Goal: Task Accomplishment & Management: Manage account settings

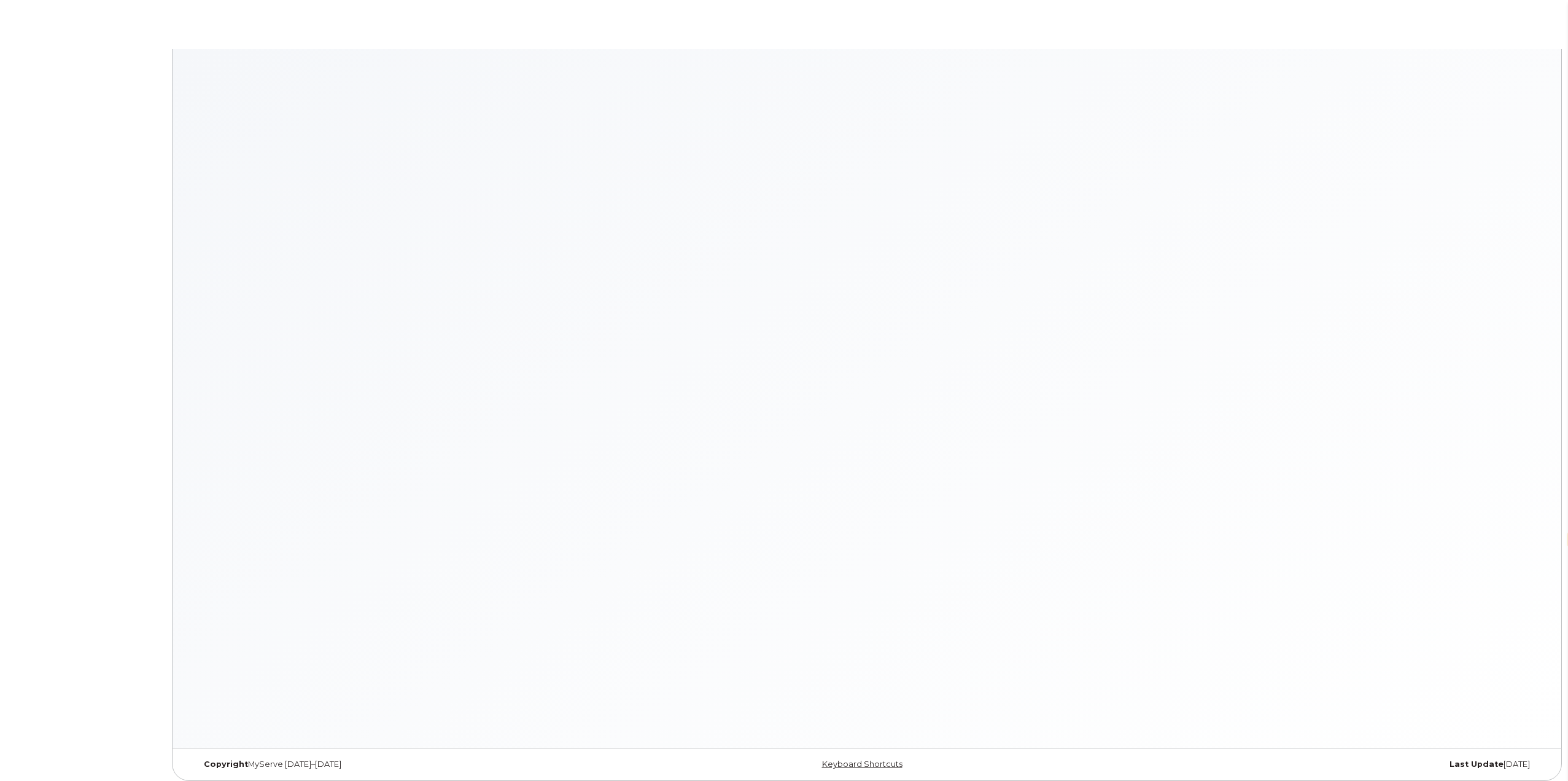
select select "en"
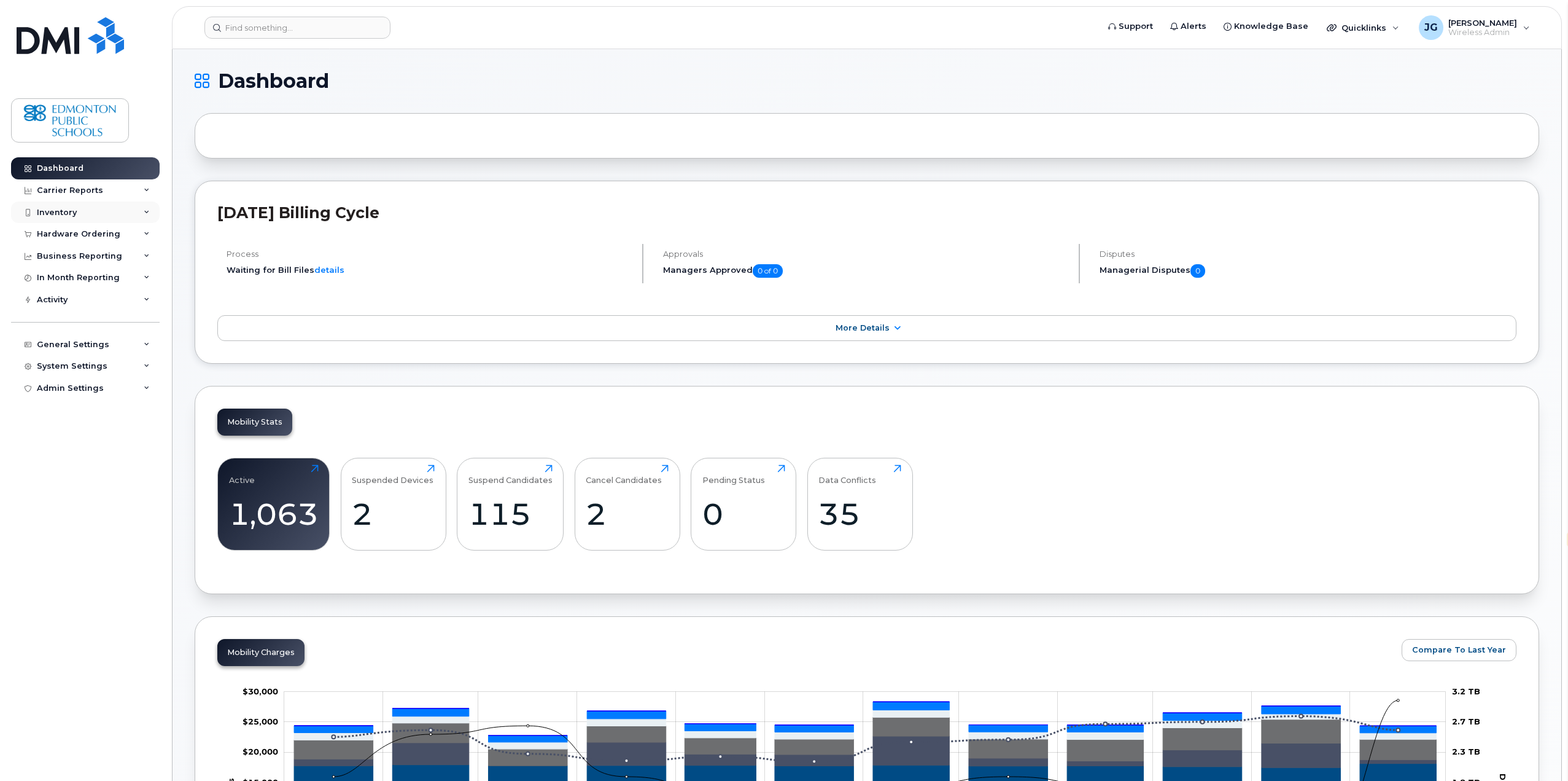
click at [150, 213] on div "Inventory" at bounding box center [85, 212] width 148 height 22
click at [106, 236] on div "Mobility Devices" at bounding box center [77, 235] width 69 height 11
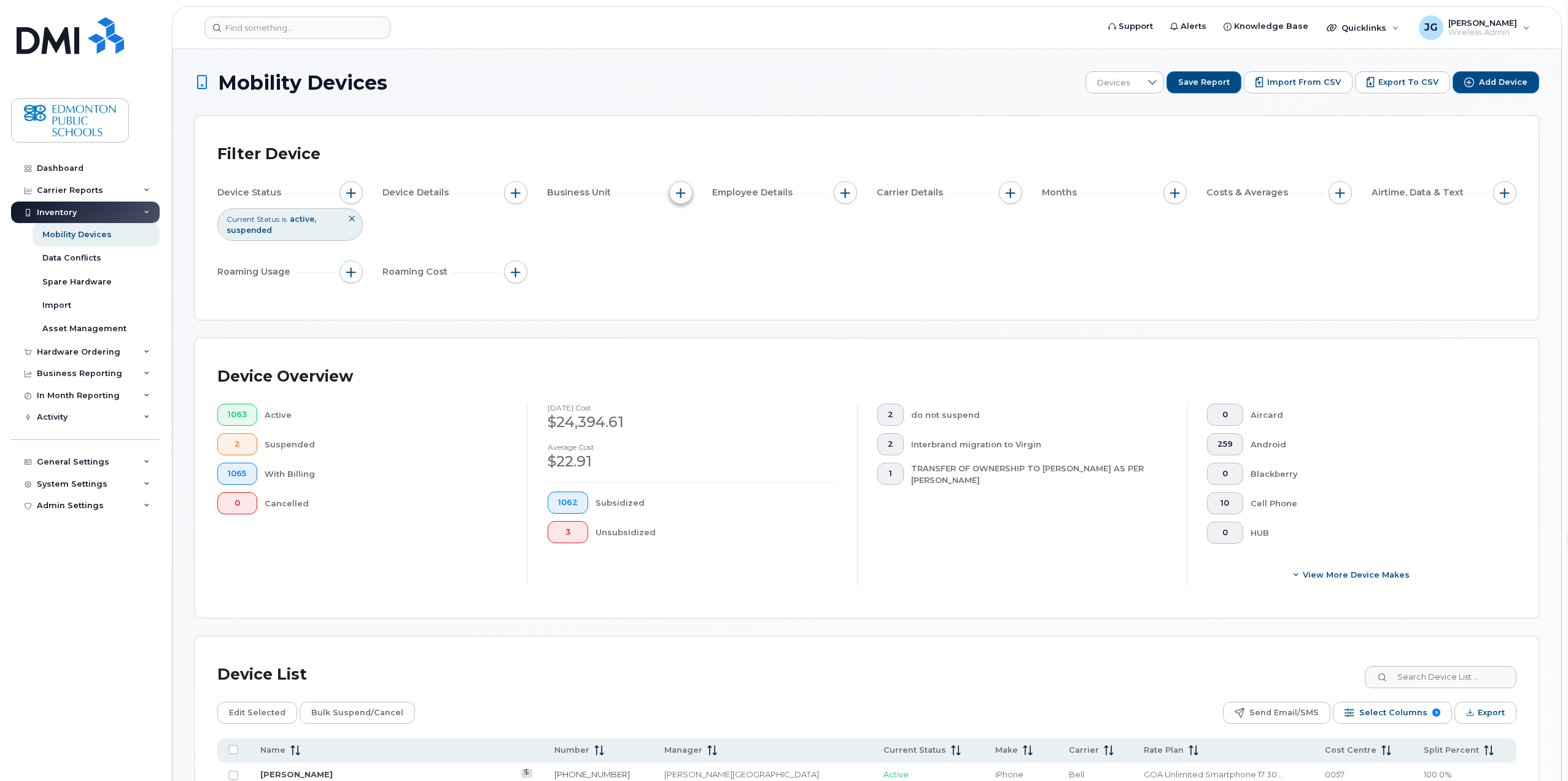
click at [679, 196] on span "button" at bounding box center [681, 193] width 9 height 10
click at [684, 234] on input "Manager" at bounding box center [684, 230] width 9 height 10
checkbox input "true"
click at [735, 280] on input "text" at bounding box center [763, 279] width 132 height 22
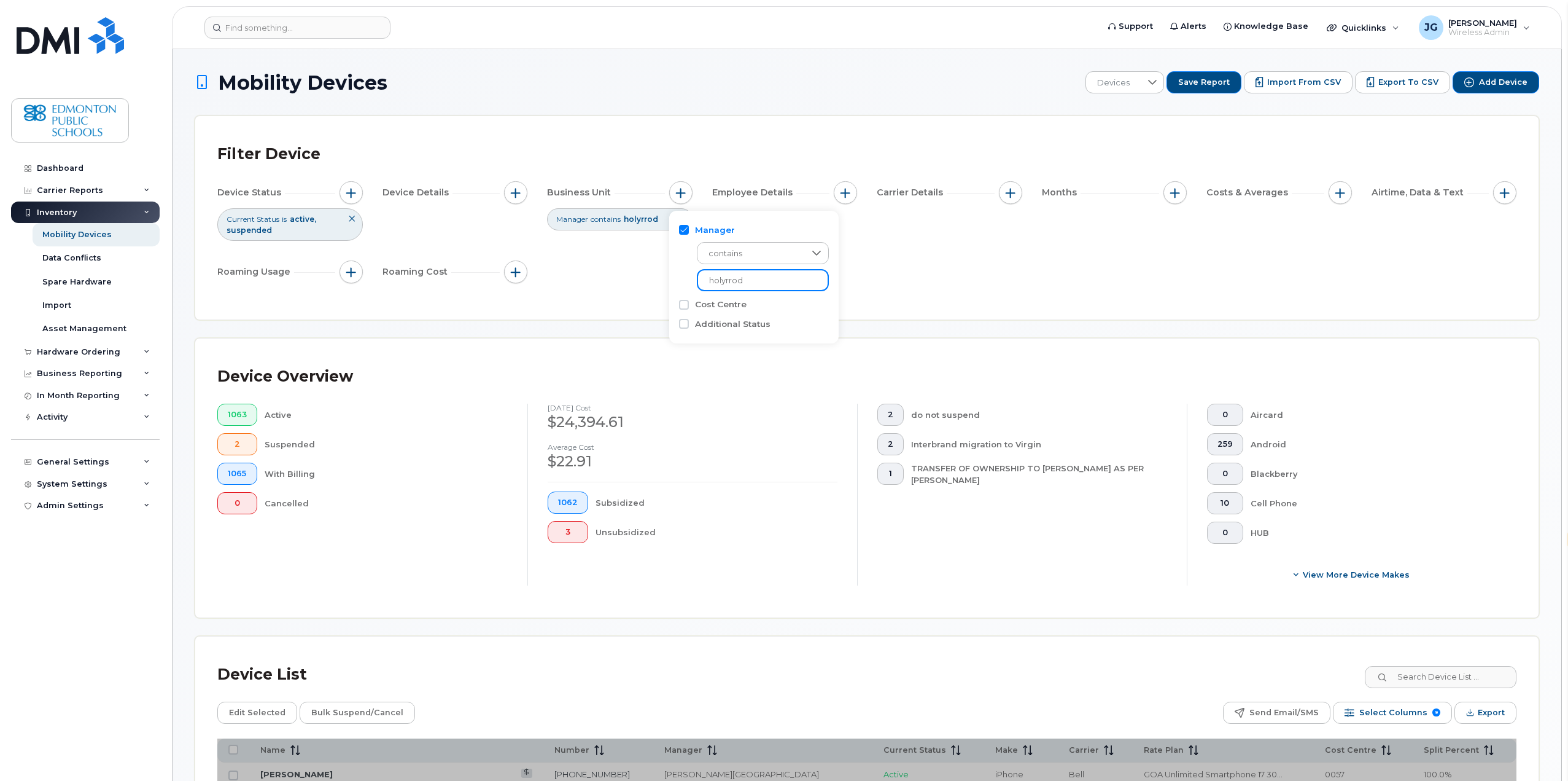
type input "holyrrod"
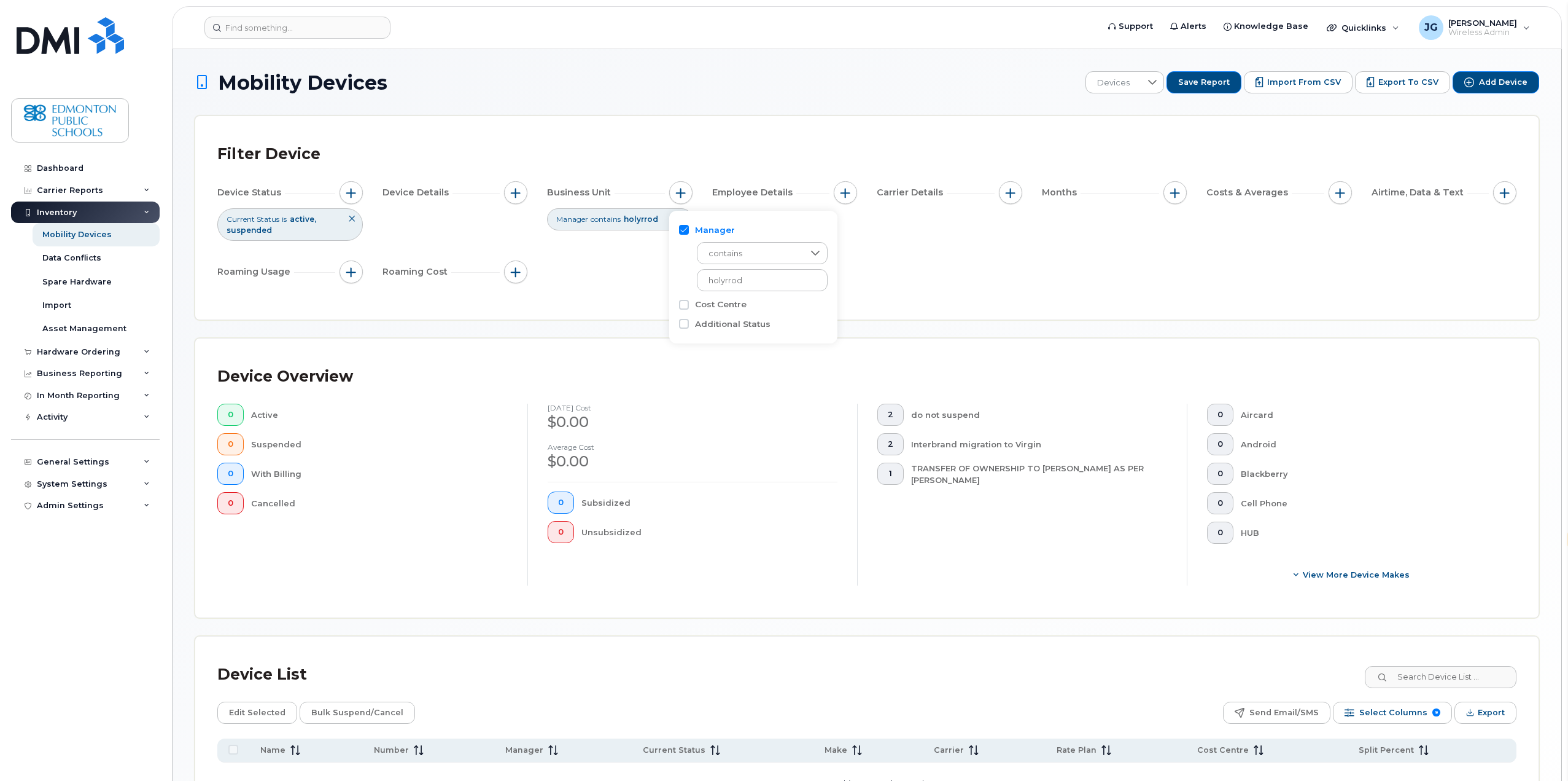
click at [684, 231] on input "Manager" at bounding box center [684, 230] width 9 height 10
checkbox input "false"
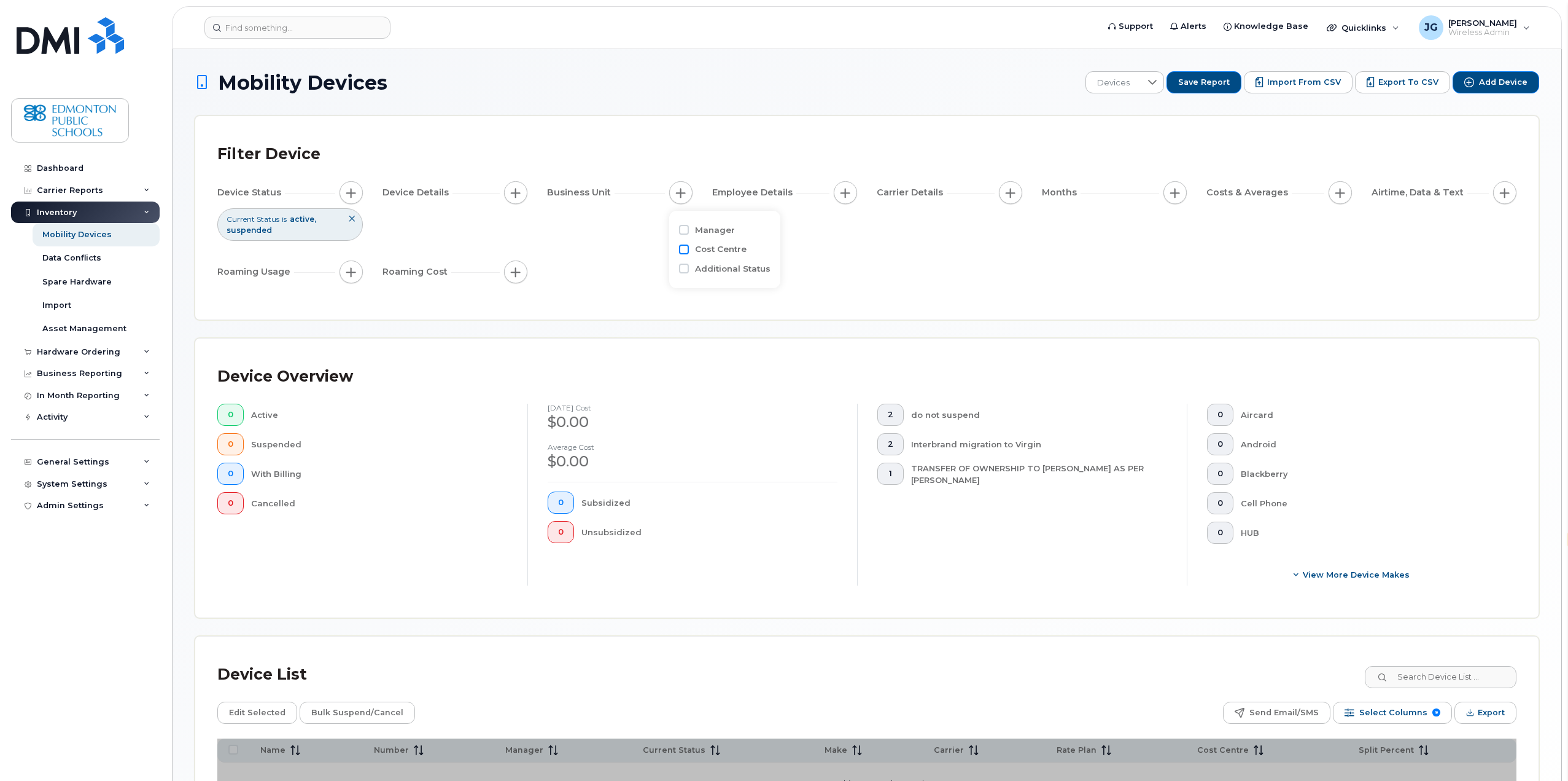
click at [683, 250] on input "Cost Centre" at bounding box center [684, 249] width 9 height 10
checkbox input "true"
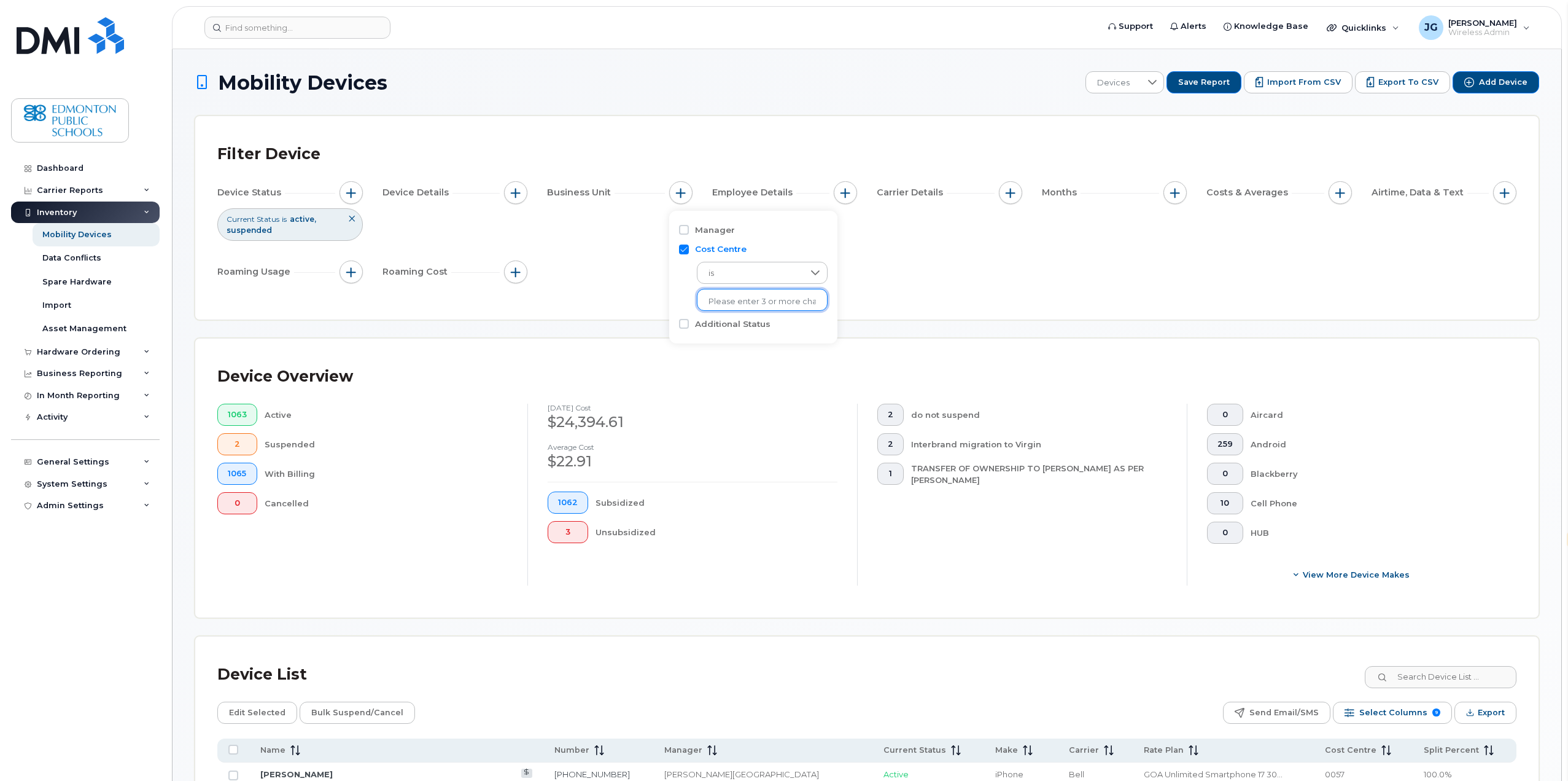
click at [712, 300] on input "text" at bounding box center [762, 302] width 107 height 11
type input "h"
click at [875, 263] on div "Device Status Current Status is active suspended Device Details Business Unit E…" at bounding box center [867, 235] width 1299 height 106
click at [681, 194] on span "button" at bounding box center [681, 193] width 9 height 10
click at [683, 324] on input "Additional Status" at bounding box center [684, 323] width 9 height 10
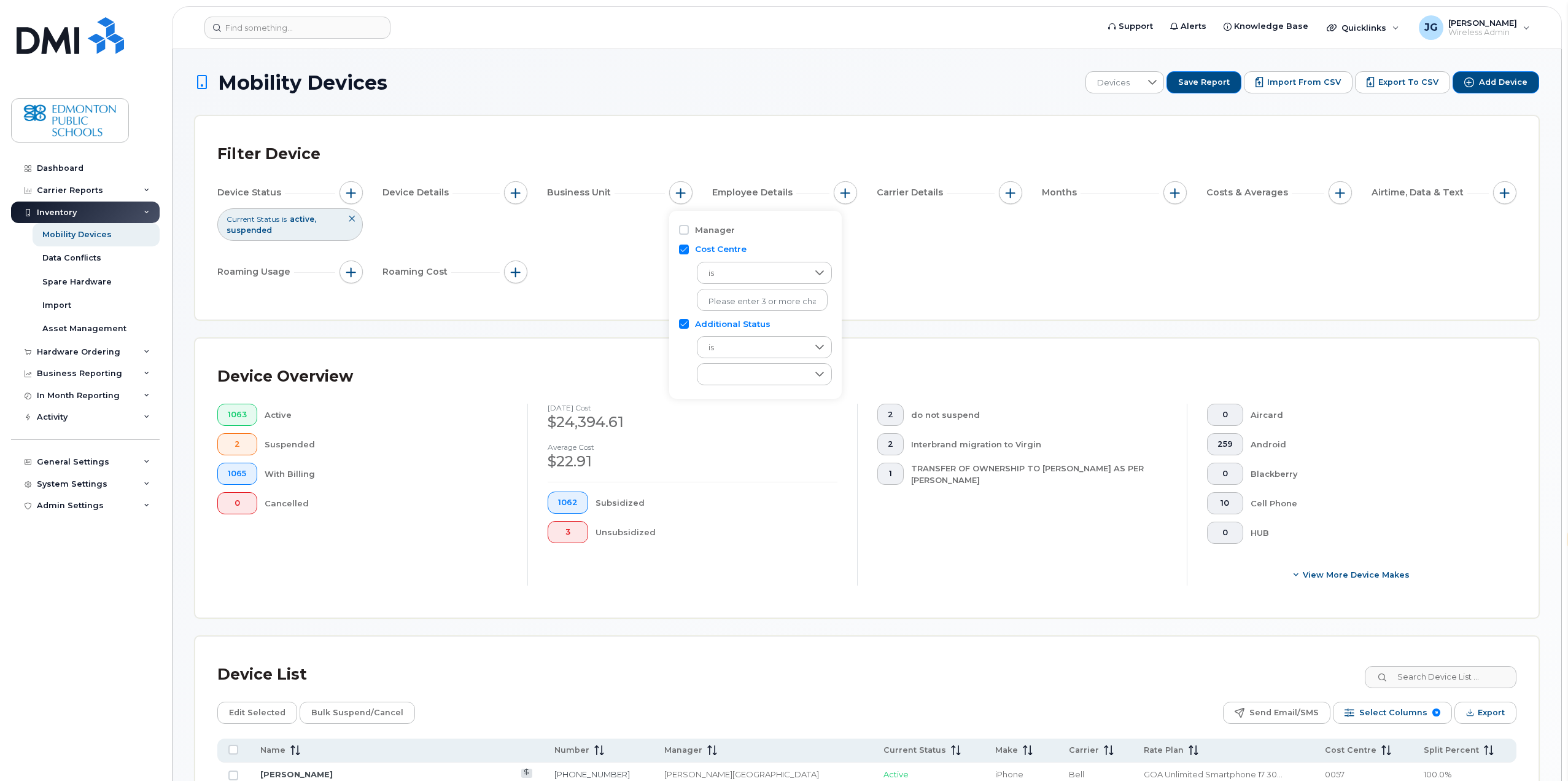
click at [684, 326] on input "Additional Status" at bounding box center [684, 323] width 9 height 10
checkbox input "false"
click at [683, 248] on input "Cost Centre" at bounding box center [684, 249] width 9 height 10
click at [682, 249] on input "Cost Centre" at bounding box center [684, 249] width 9 height 10
checkbox input "true"
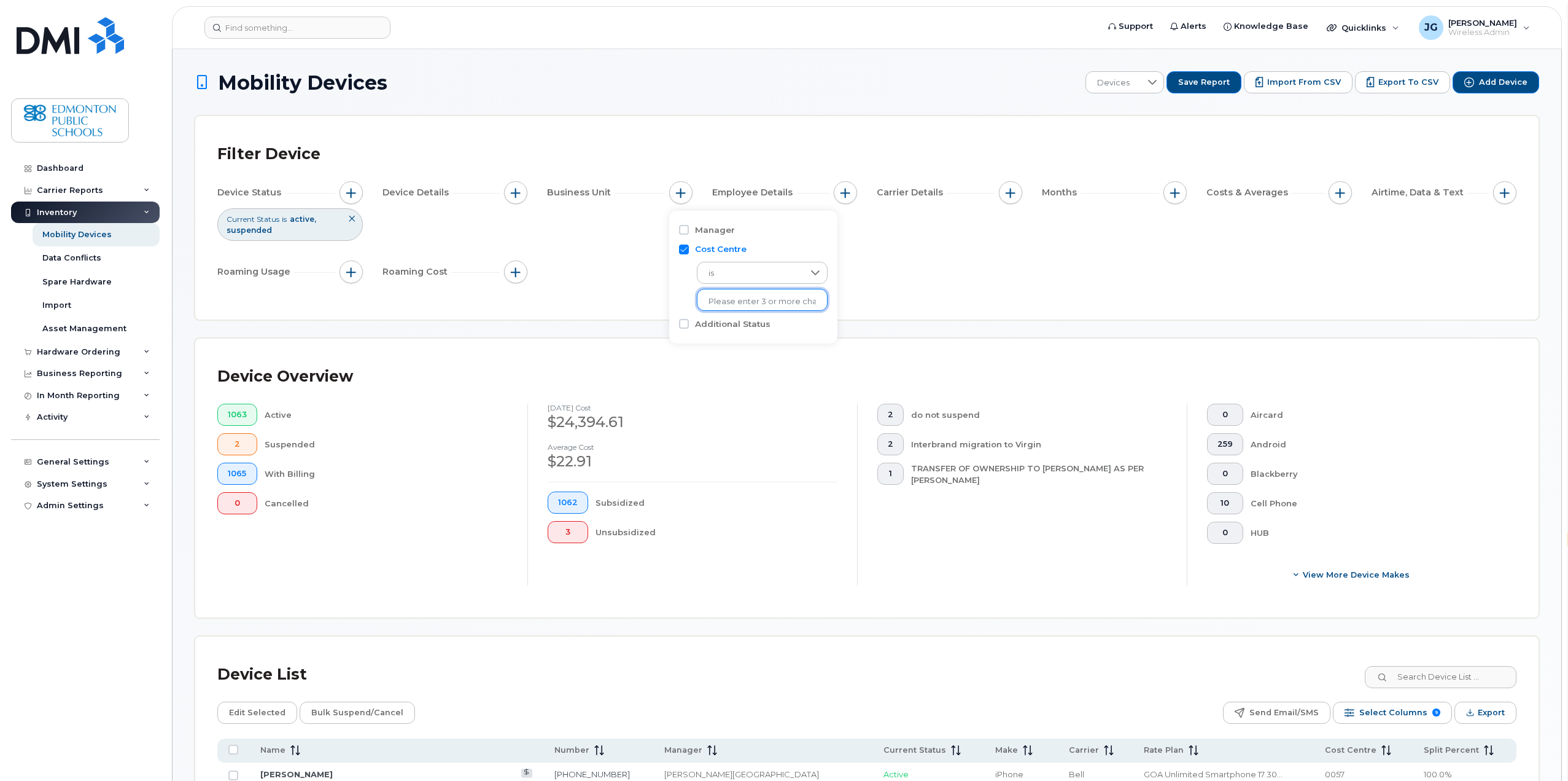
click at [732, 299] on input "text" at bounding box center [762, 302] width 107 height 11
type input "0514"
click at [765, 322] on li "- 0514 - Holyrood" at bounding box center [756, 327] width 119 height 23
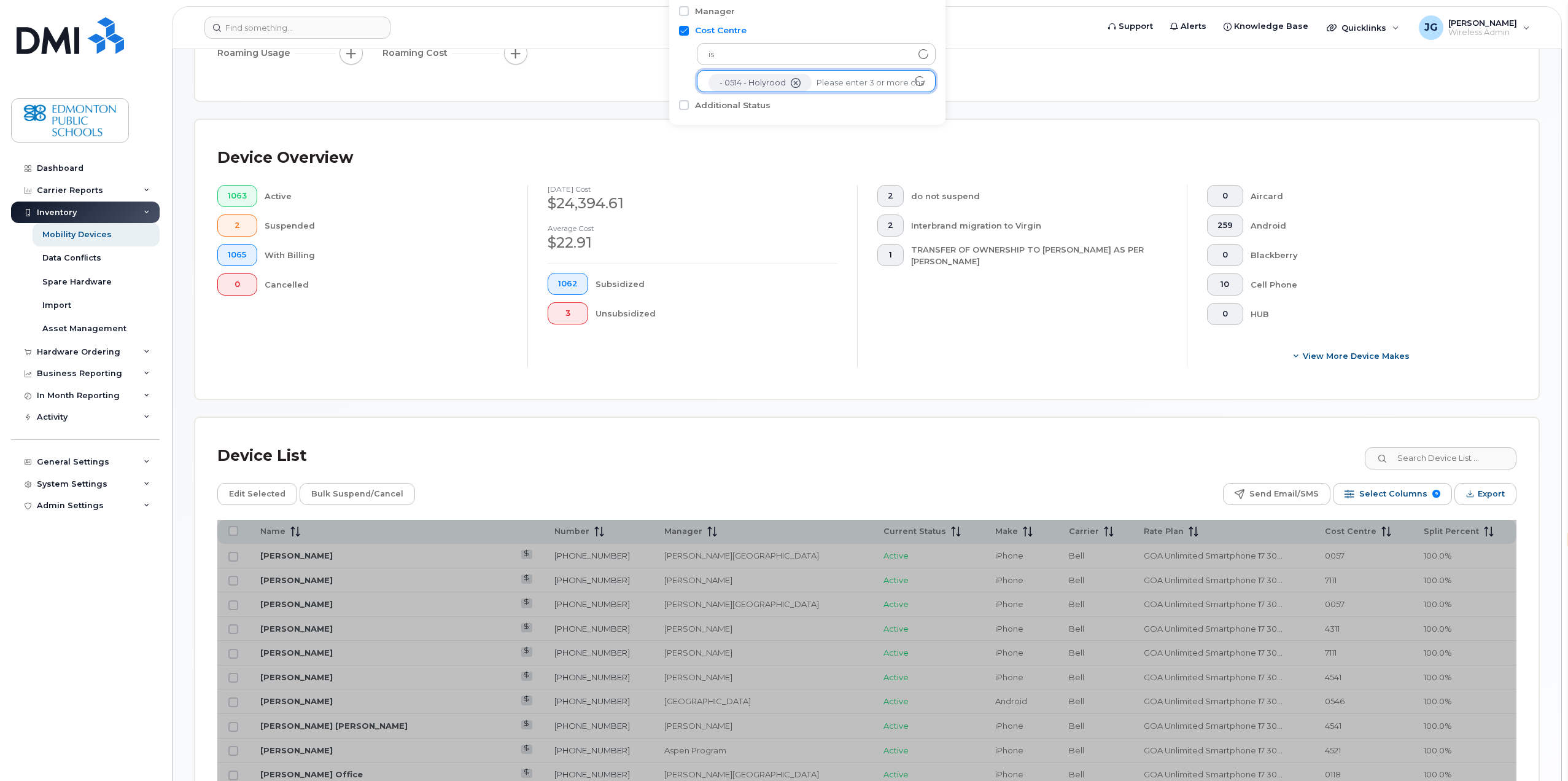
scroll to position [246, 0]
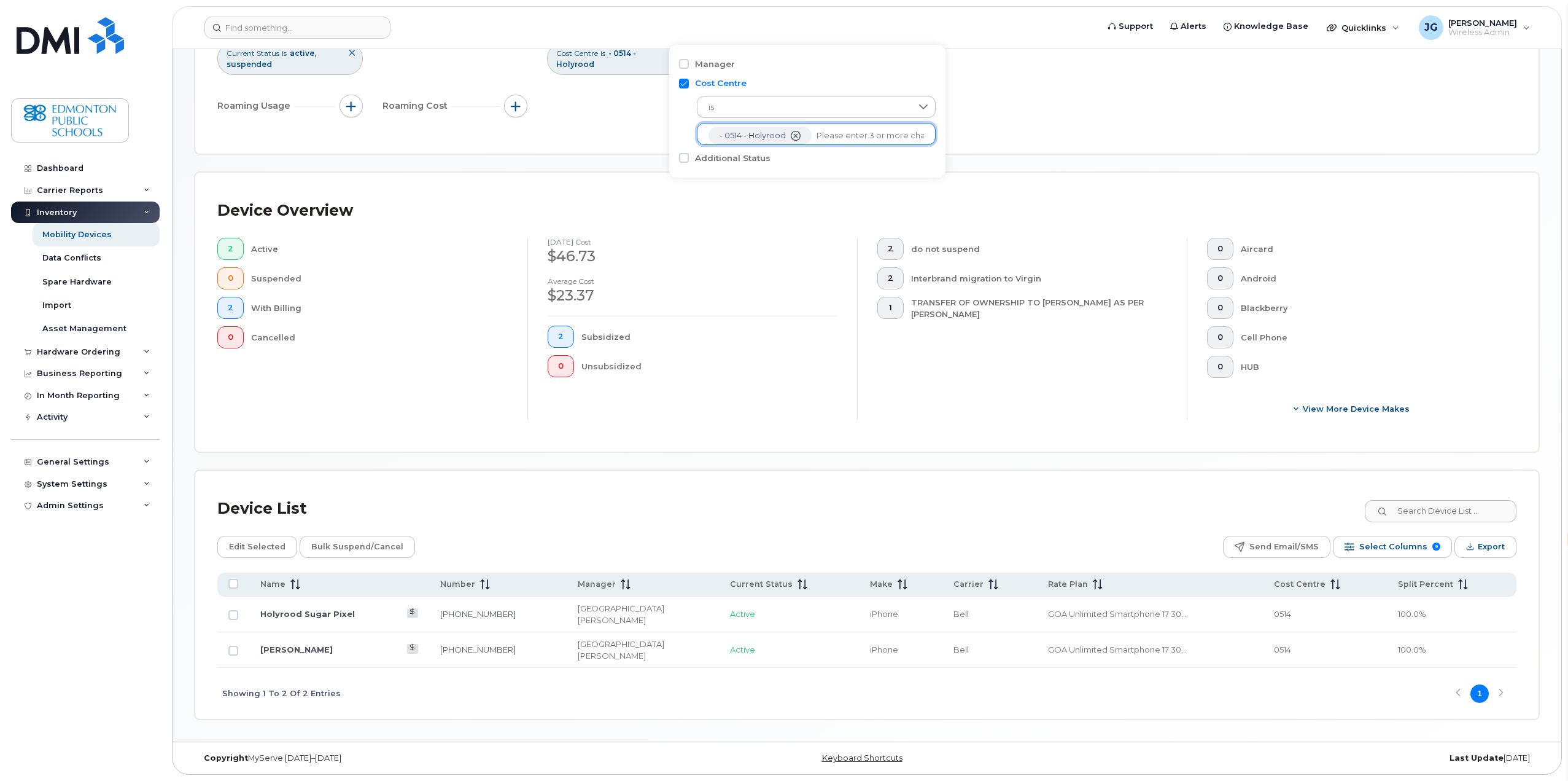
scroll to position [166, 0]
click at [309, 647] on link "[PERSON_NAME]" at bounding box center [296, 649] width 72 height 10
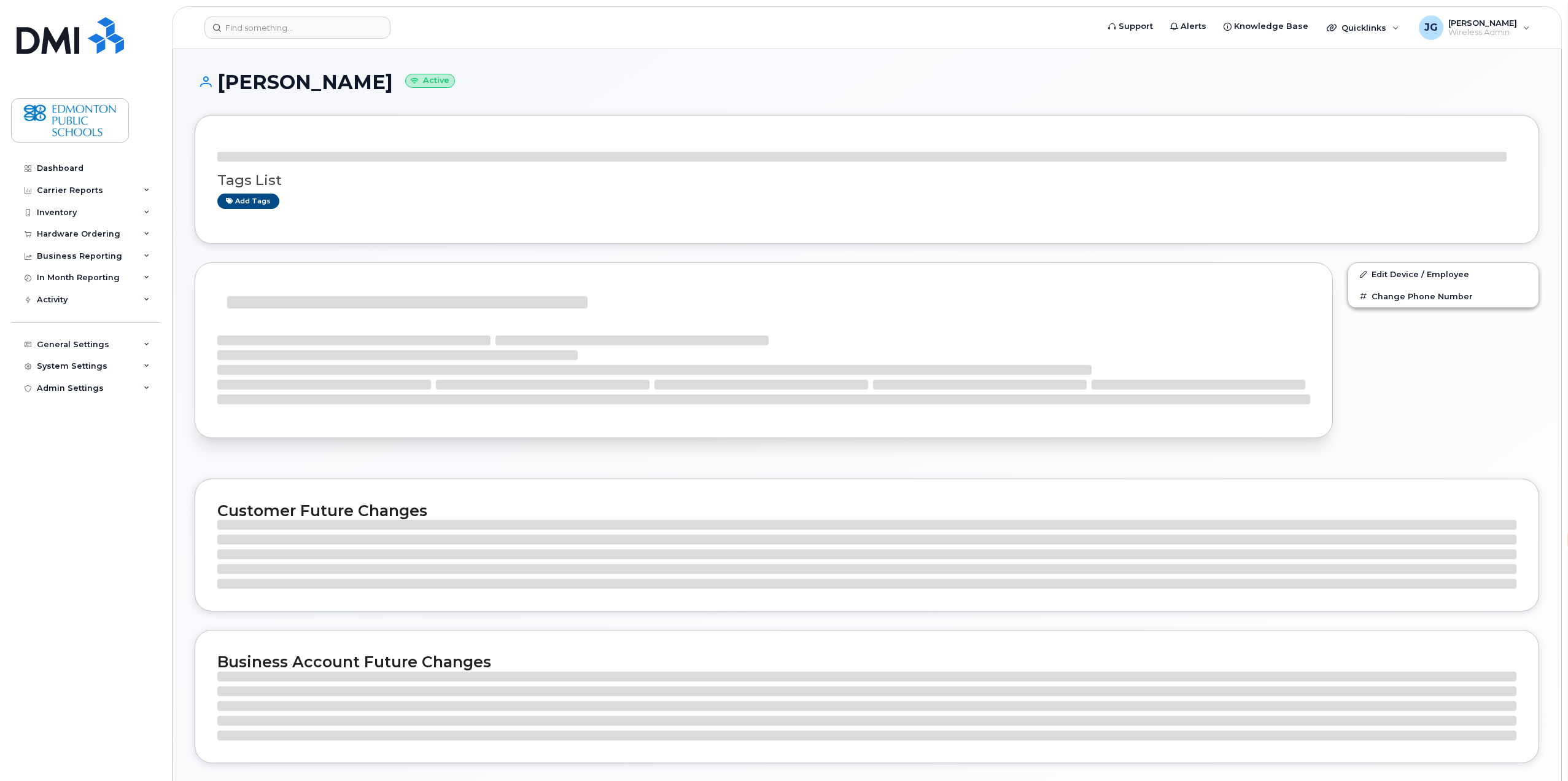
select select "en"
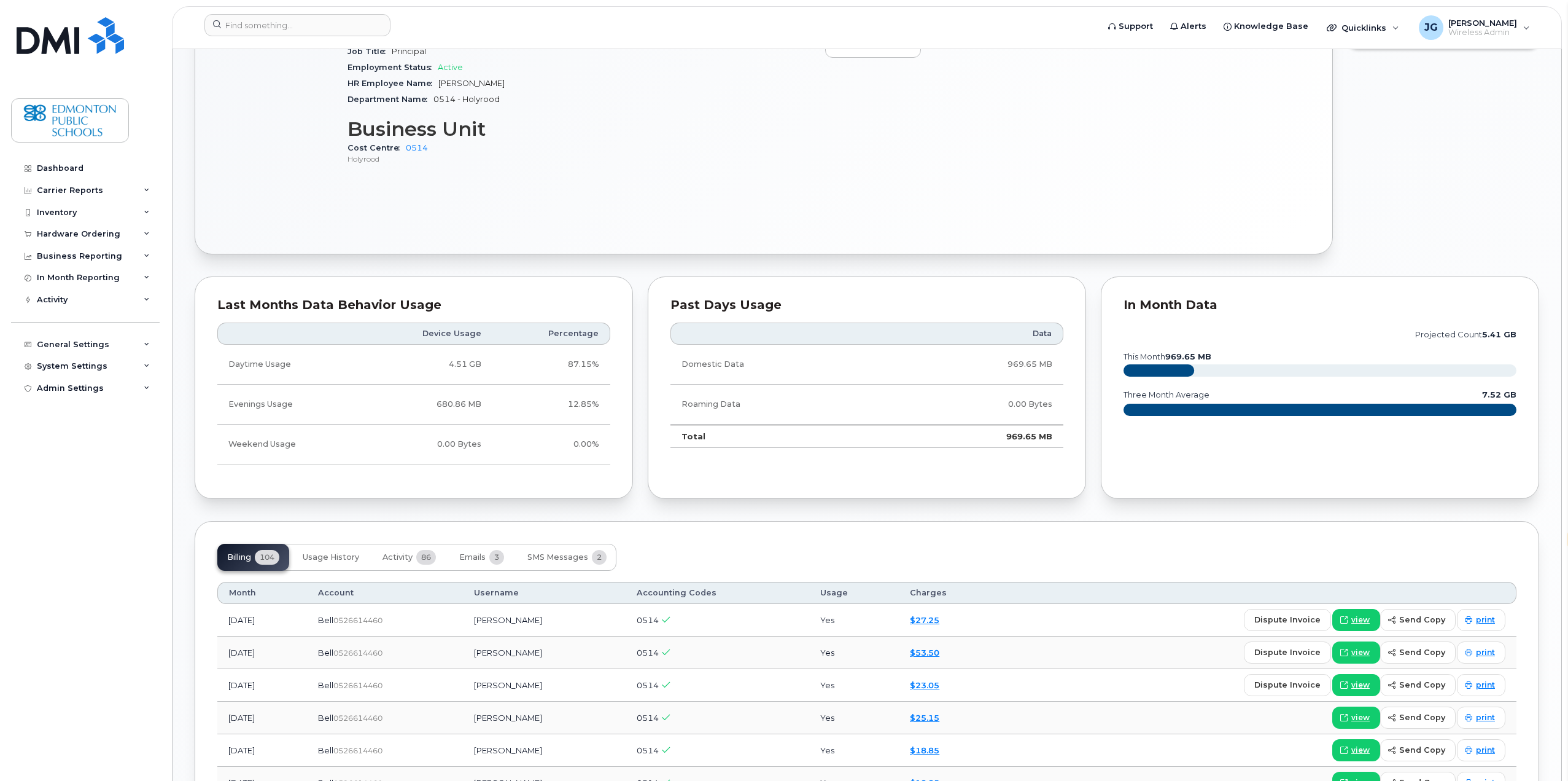
scroll to position [591, 0]
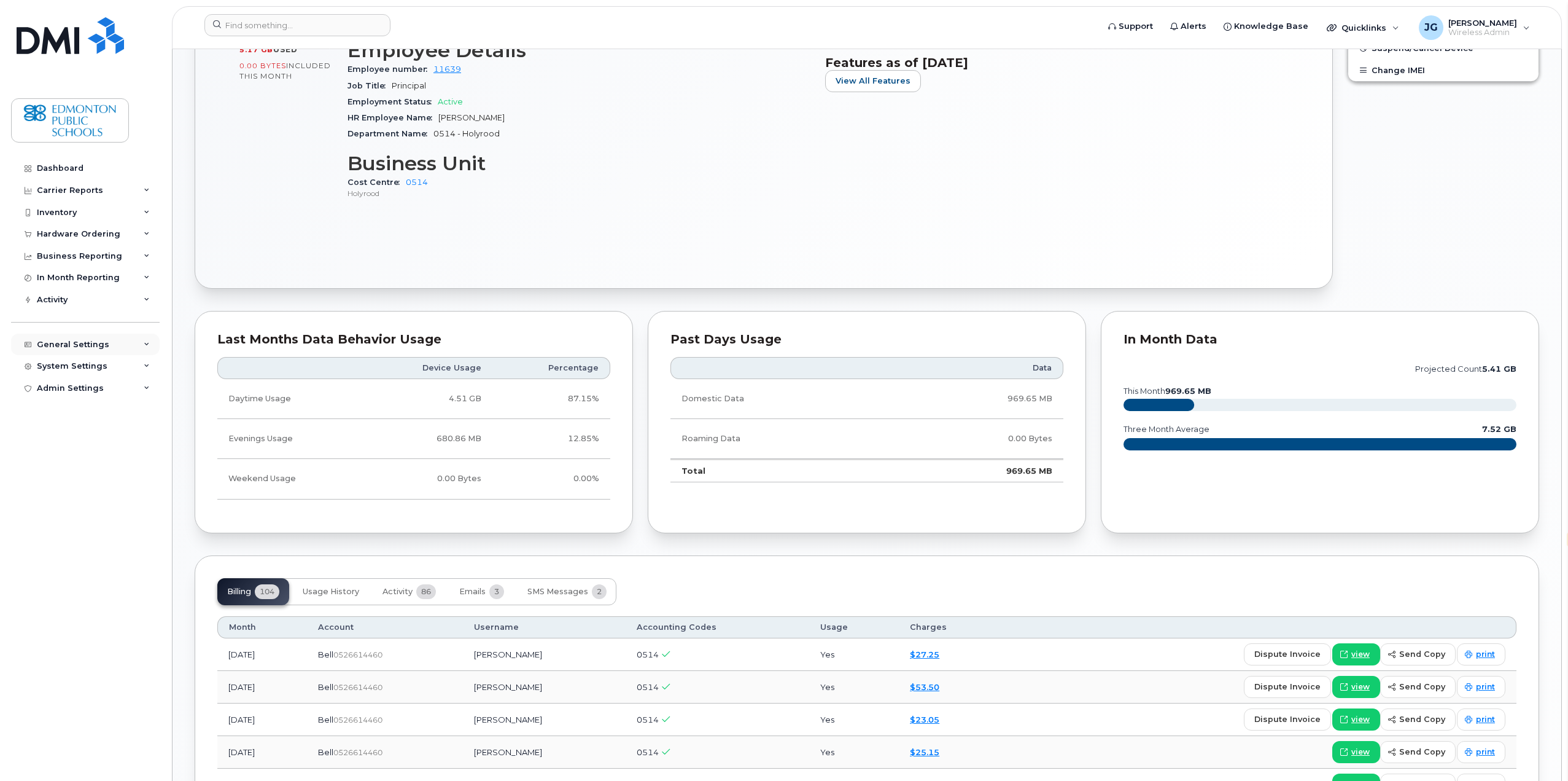
click at [147, 345] on icon at bounding box center [146, 344] width 6 height 6
click at [148, 553] on icon at bounding box center [146, 554] width 6 height 6
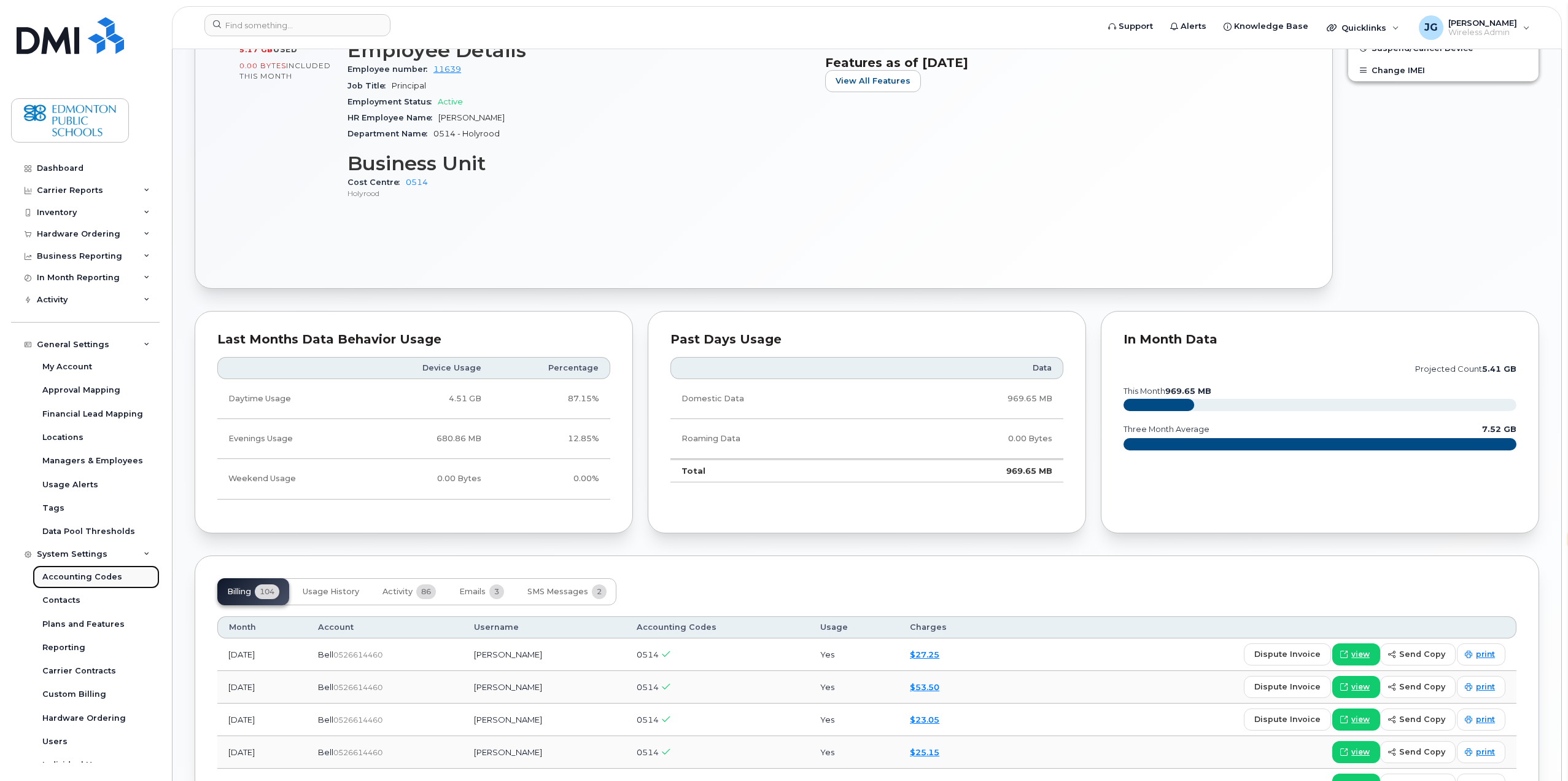
click at [106, 574] on div "Accounting Codes" at bounding box center [83, 577] width 80 height 11
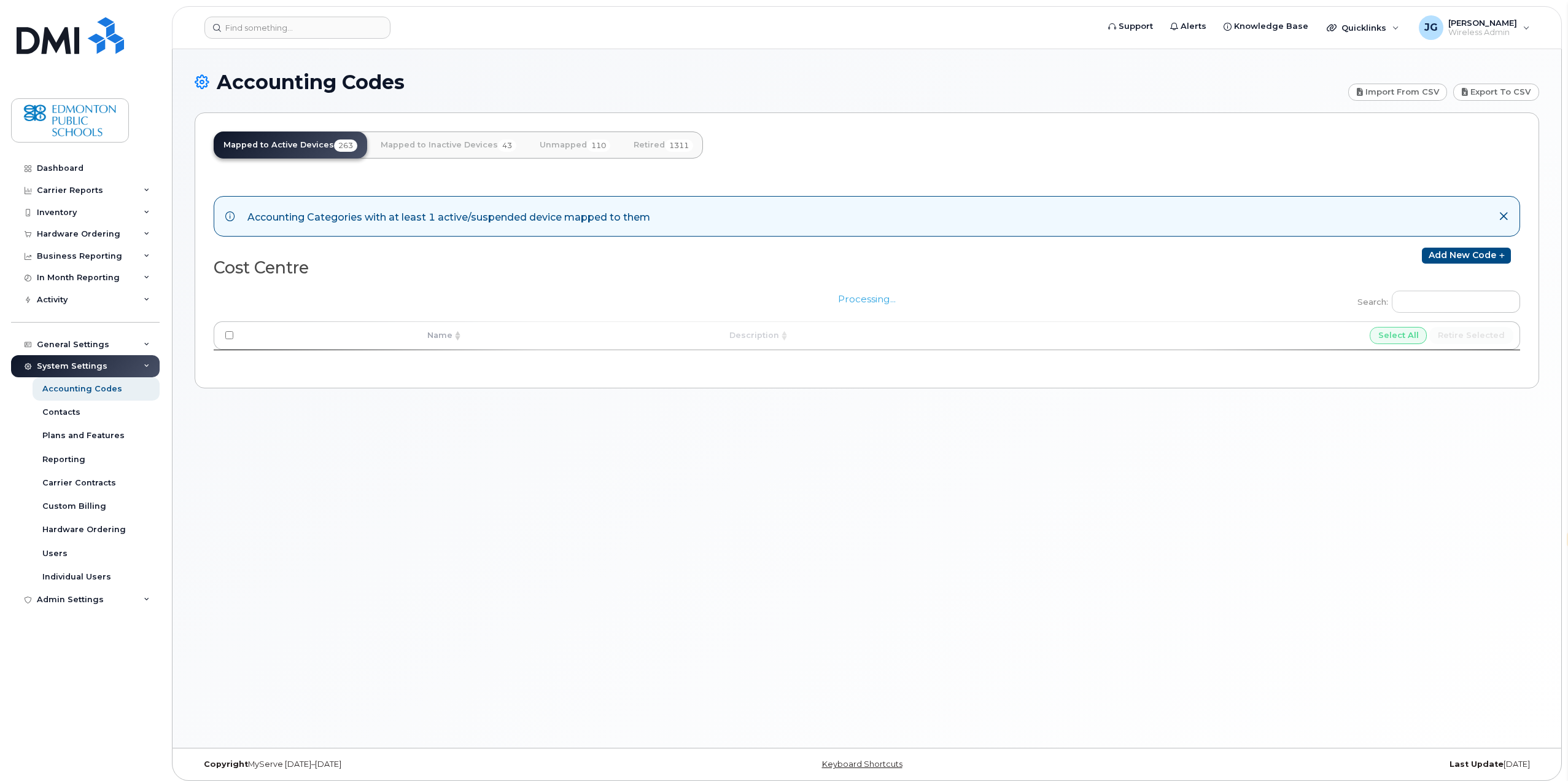
select select "en"
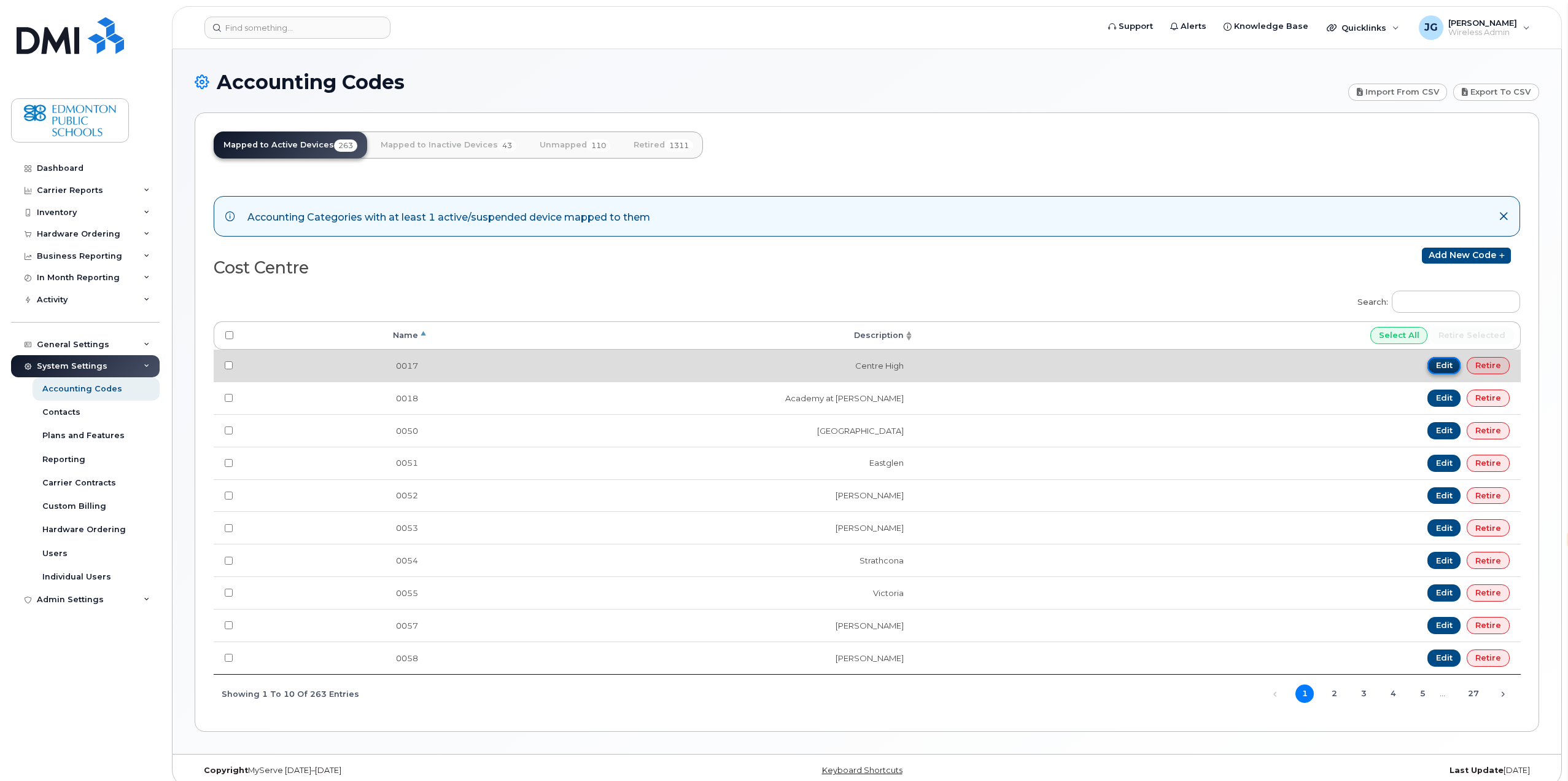
click at [1442, 364] on link "Edit" at bounding box center [1445, 366] width 34 height 17
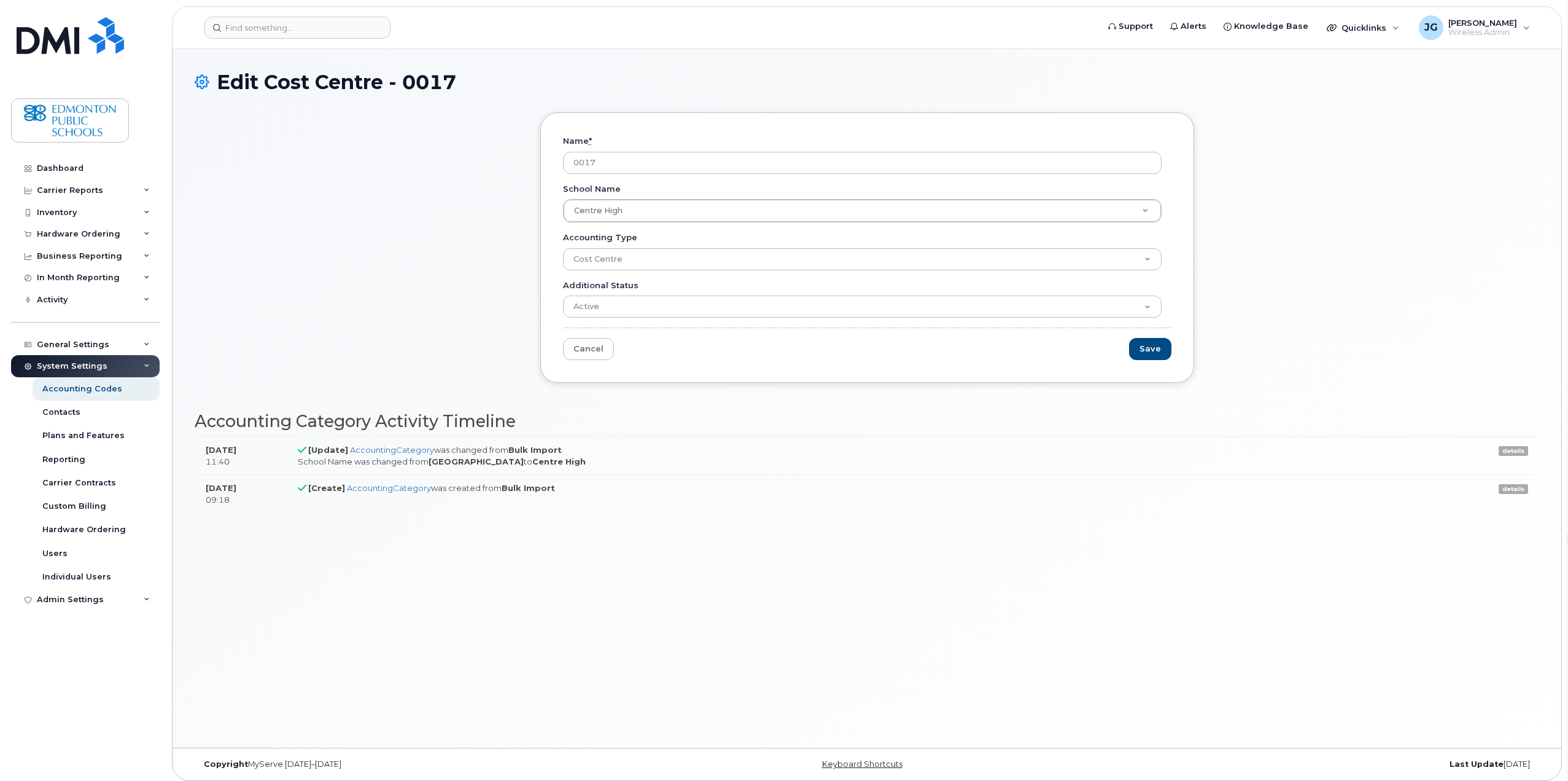
select select "en"
click at [70, 366] on div "System Settings" at bounding box center [72, 366] width 70 height 10
click at [66, 344] on div "General Settings" at bounding box center [73, 344] width 72 height 10
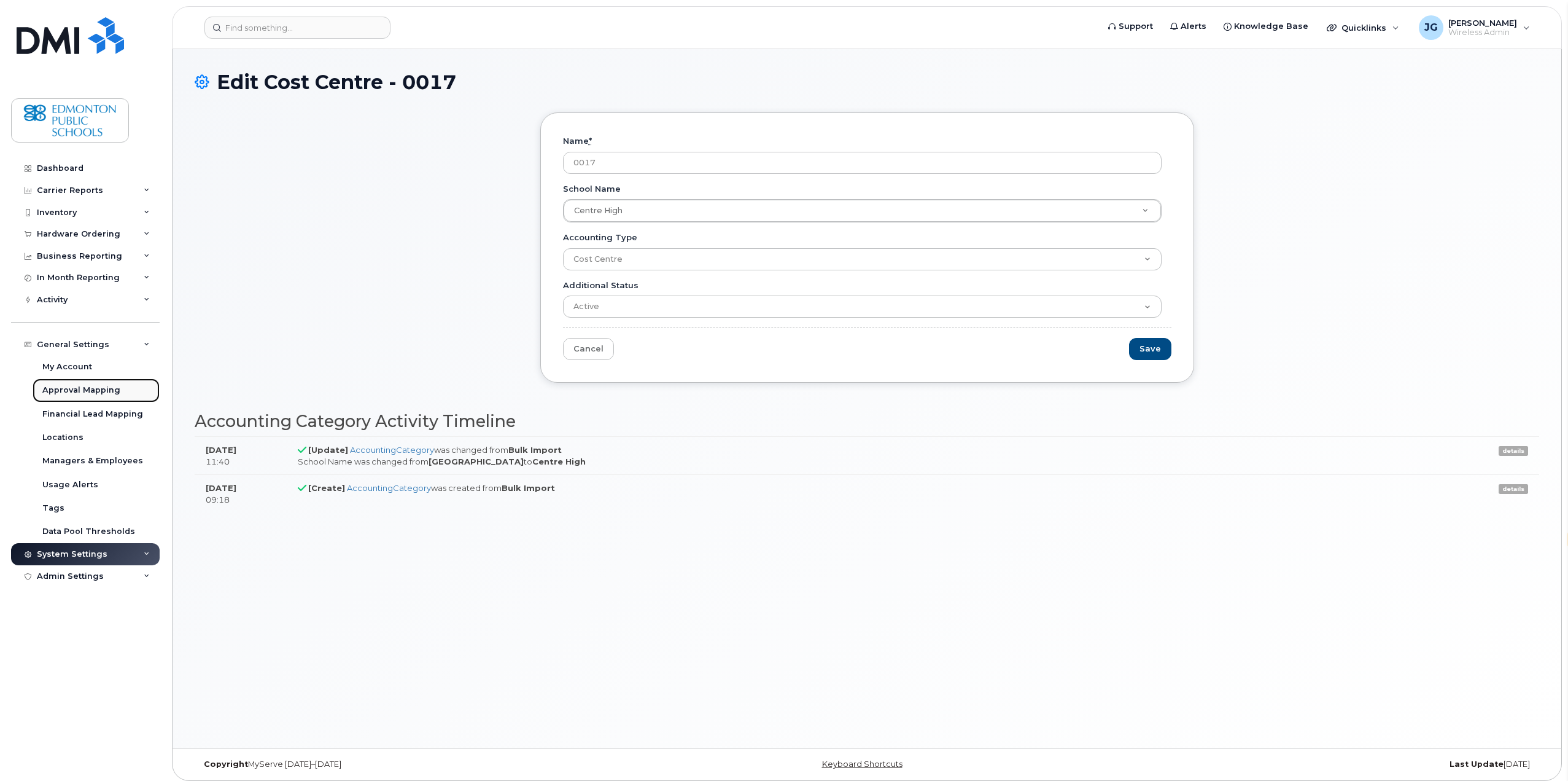
click at [70, 390] on div "Approval Mapping" at bounding box center [82, 390] width 78 height 11
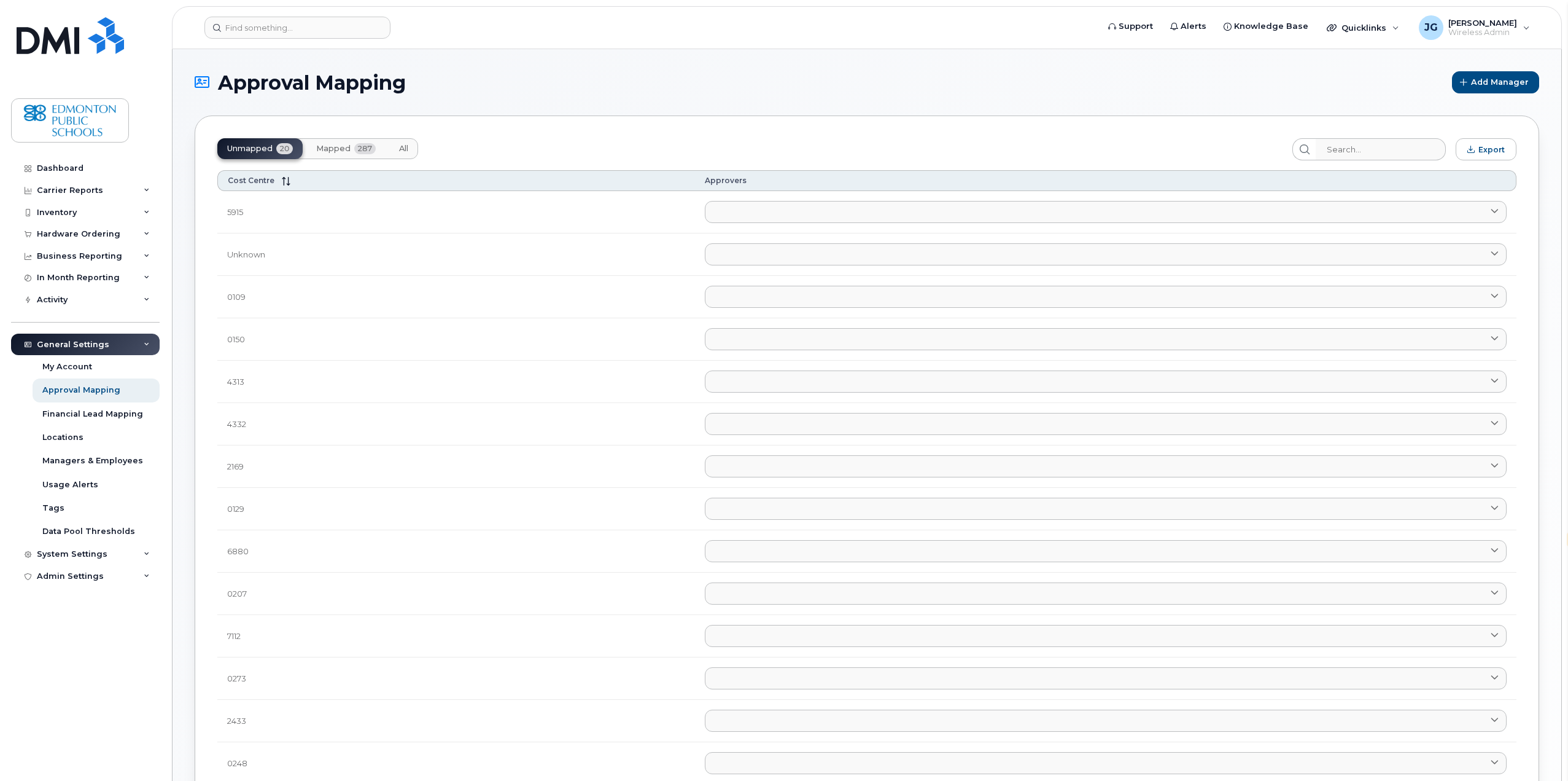
click at [338, 145] on span "Mapped" at bounding box center [333, 148] width 34 height 10
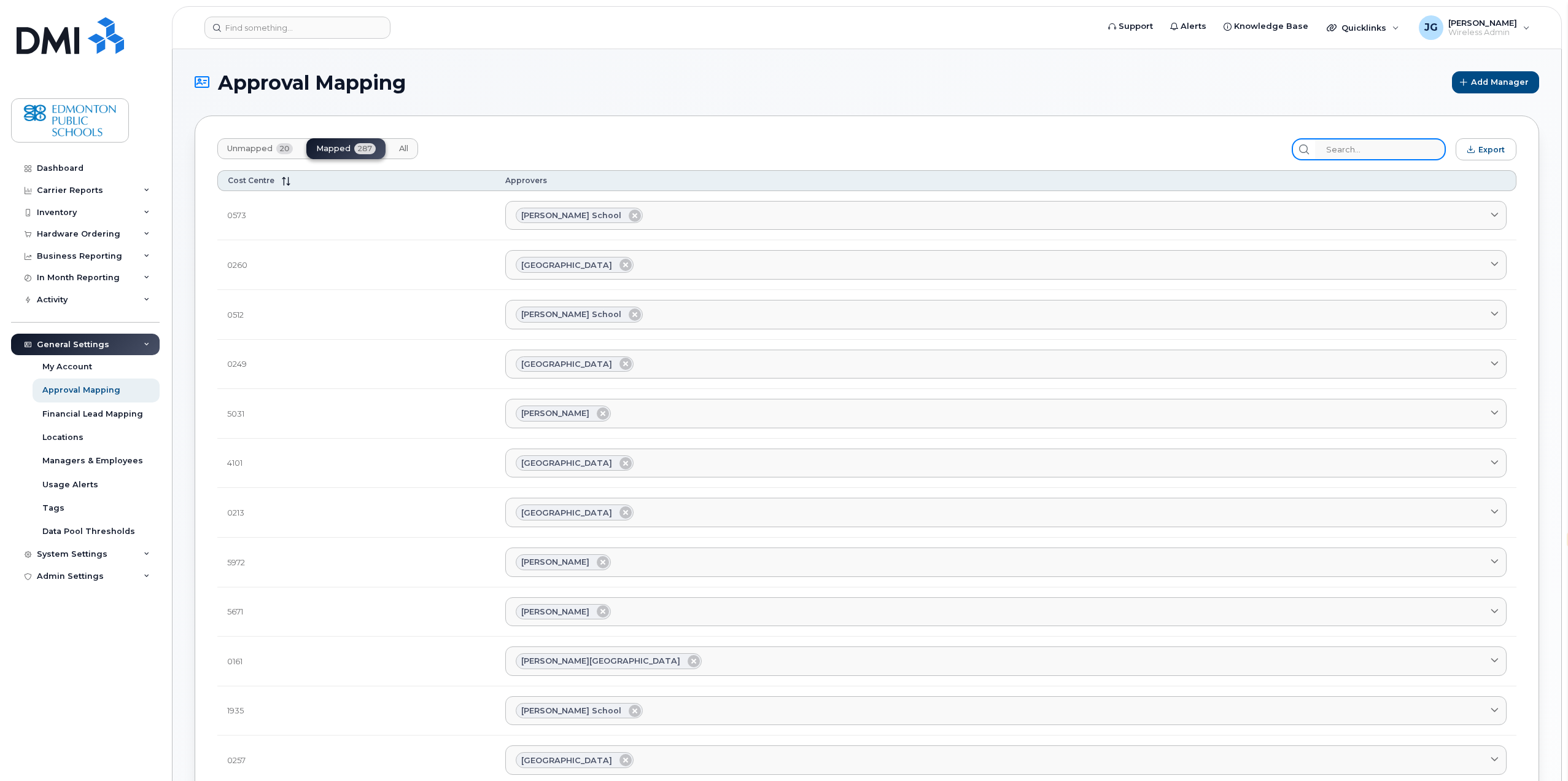
click at [1407, 149] on input "search" at bounding box center [1381, 148] width 131 height 22
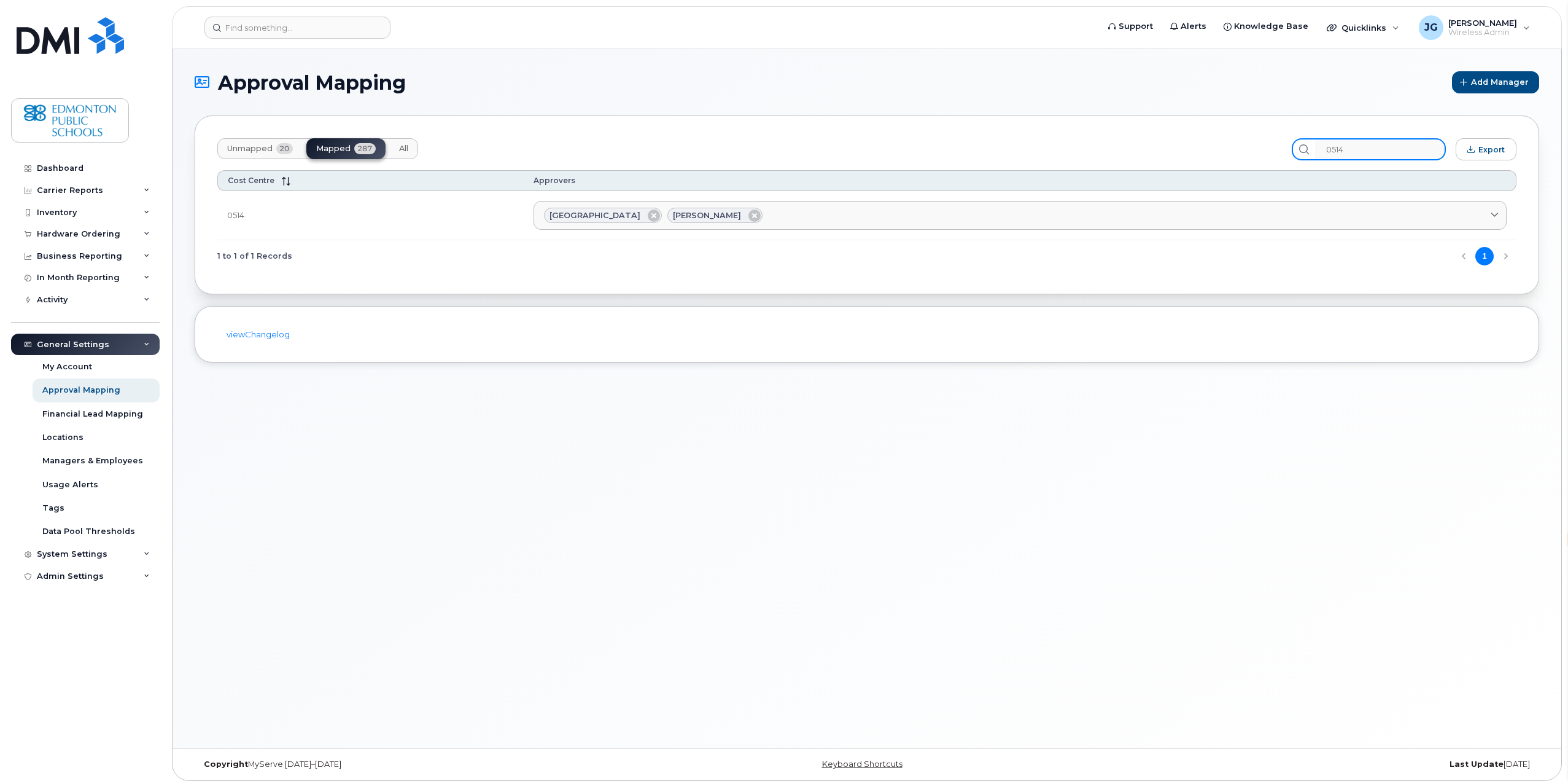
type input "0514"
